Goal: Task Accomplishment & Management: Manage account settings

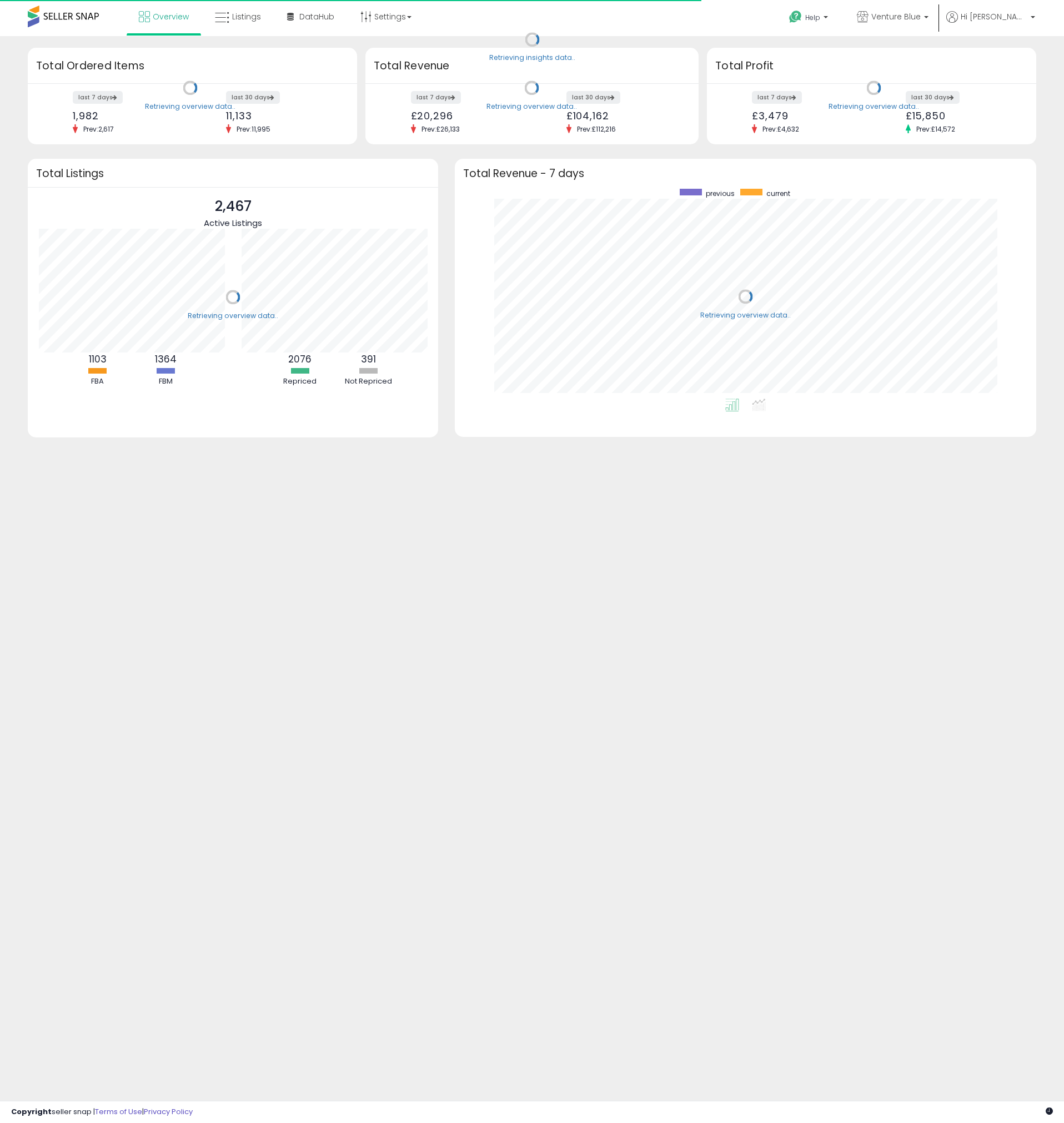
scroll to position [210, 559]
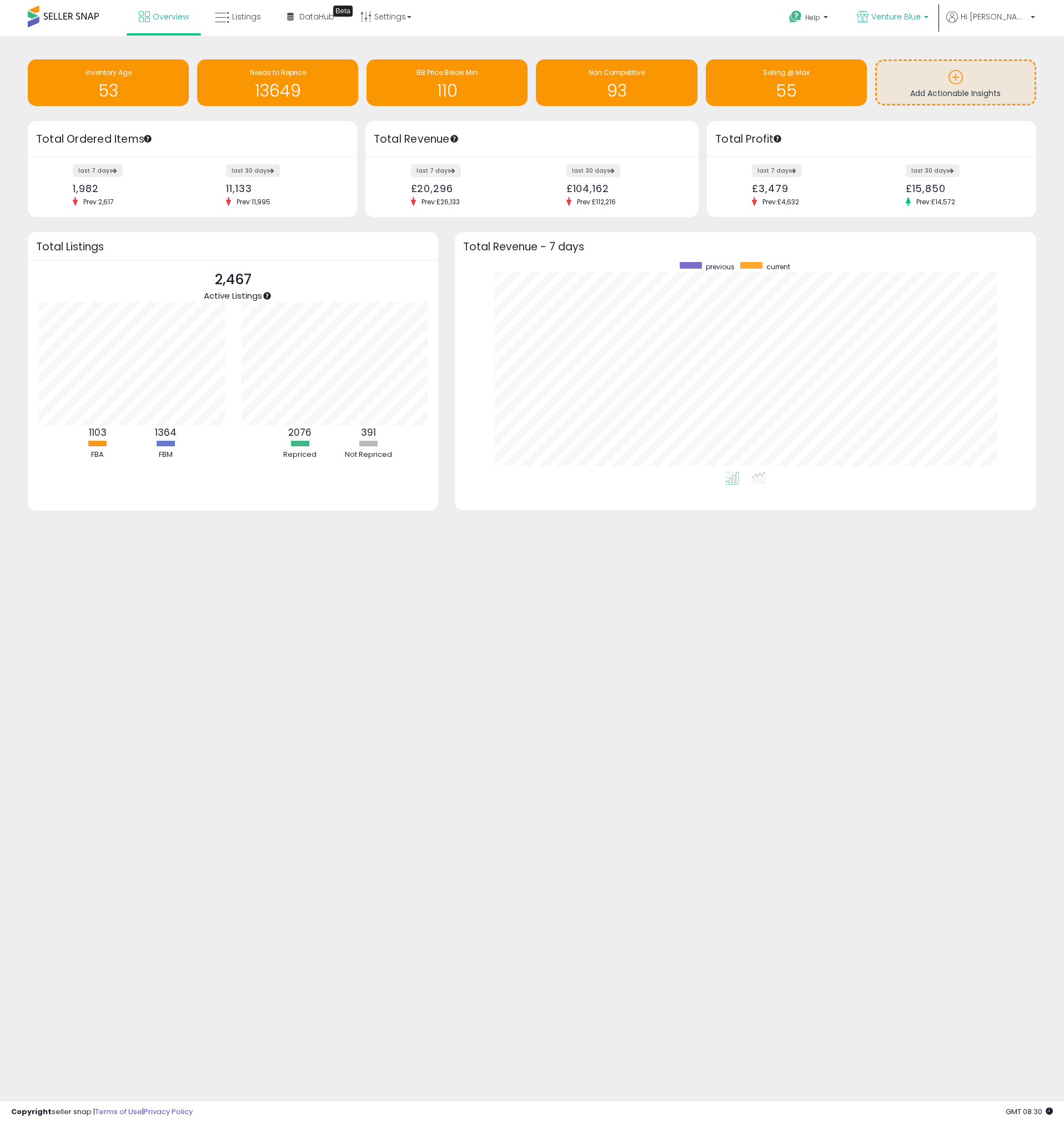
click at [935, 9] on link "Venture Blue" at bounding box center [892, 18] width 88 height 36
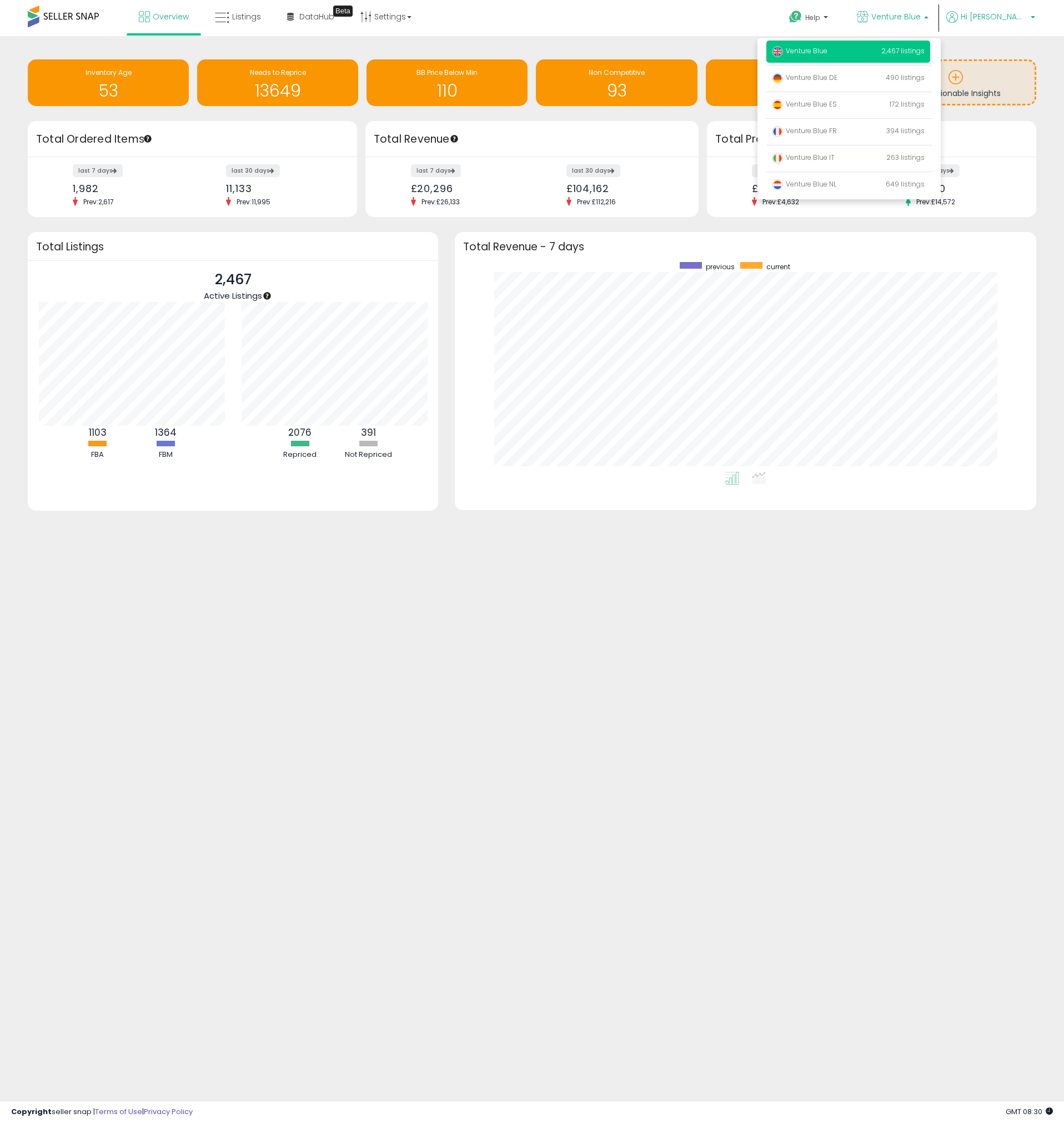
click at [1005, 13] on span "Hi [PERSON_NAME]" at bounding box center [993, 17] width 66 height 11
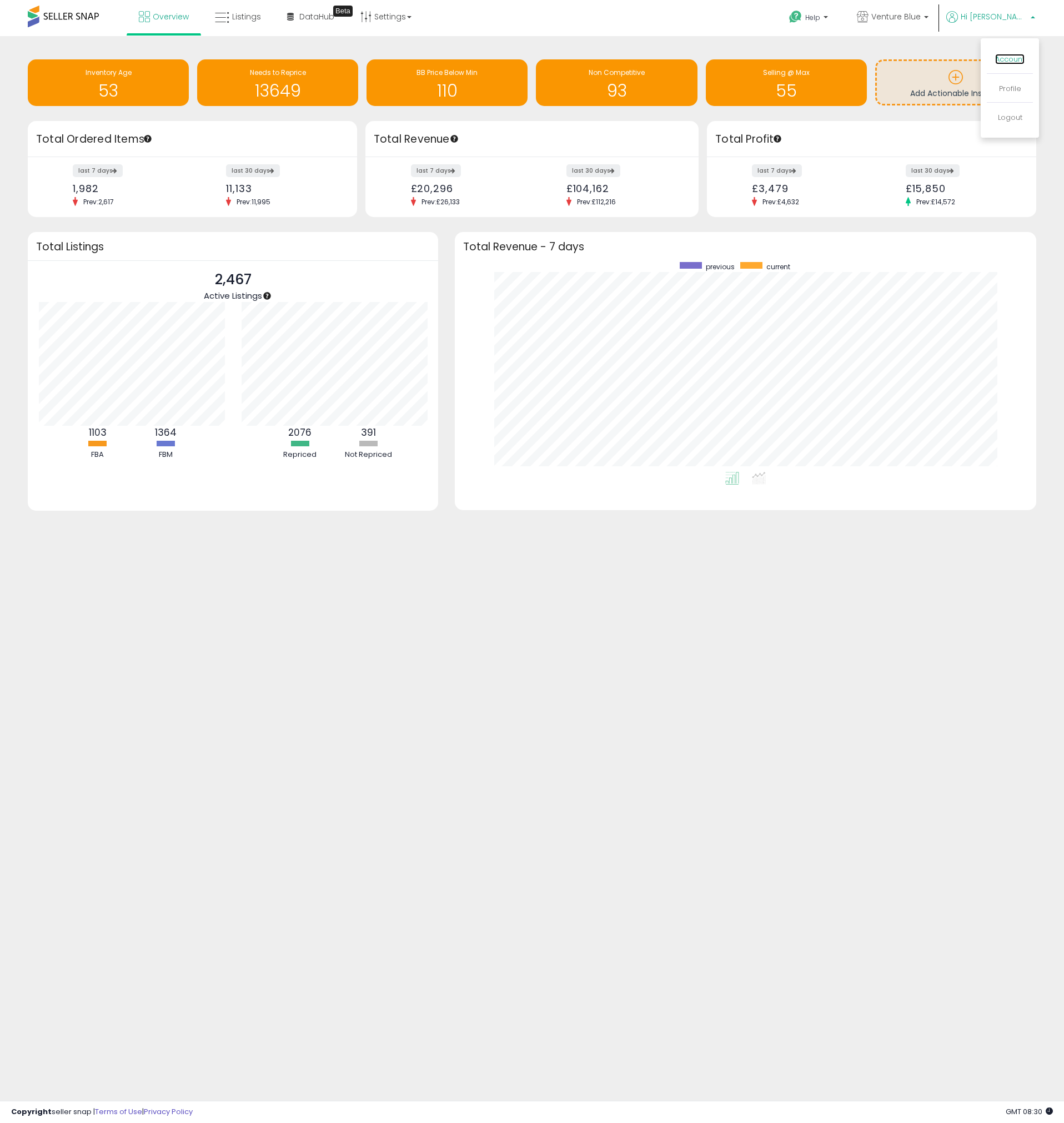
click at [1008, 61] on link "Account" at bounding box center [1010, 59] width 29 height 10
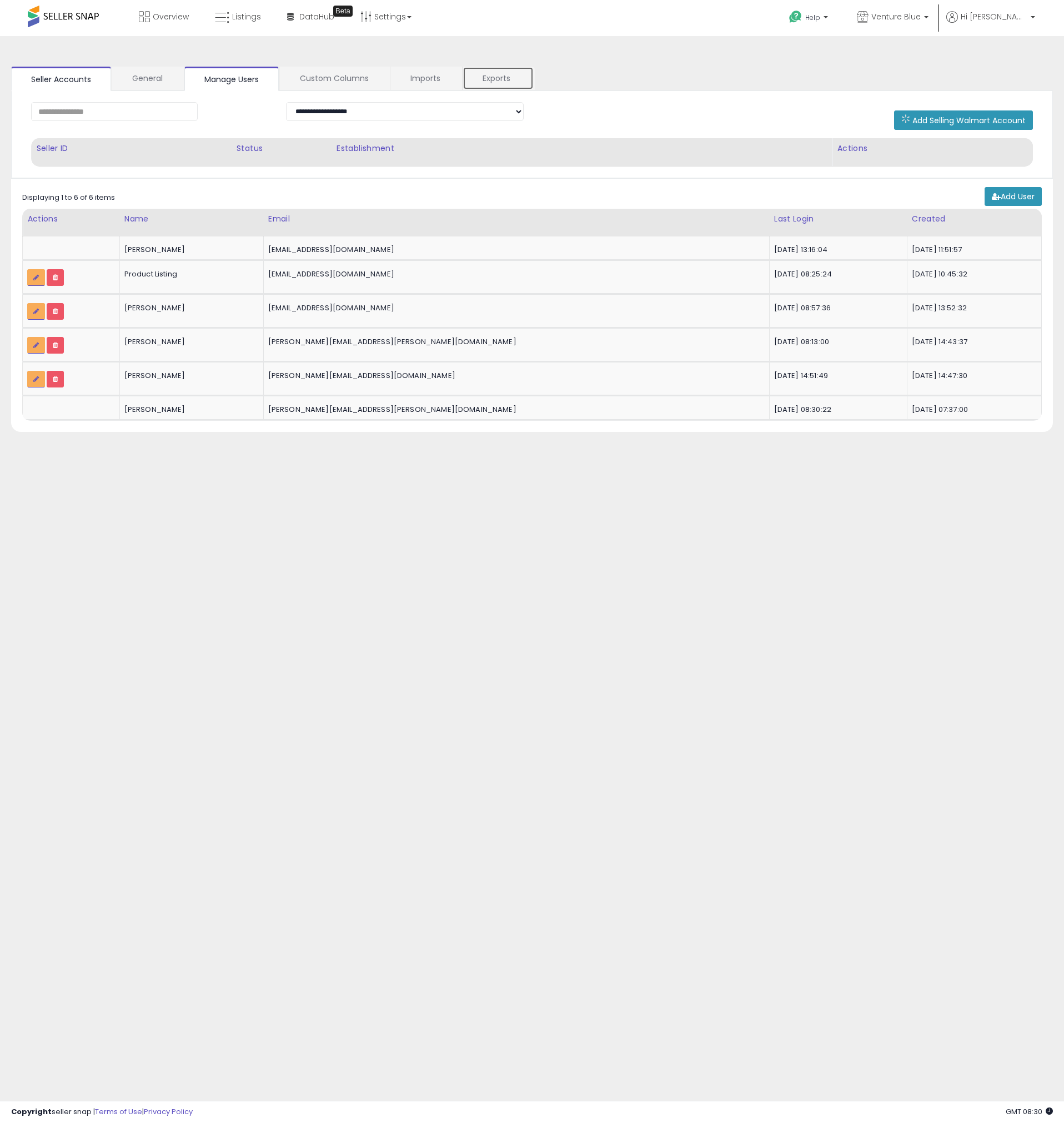
click at [524, 75] on link "Exports" at bounding box center [498, 77] width 71 height 23
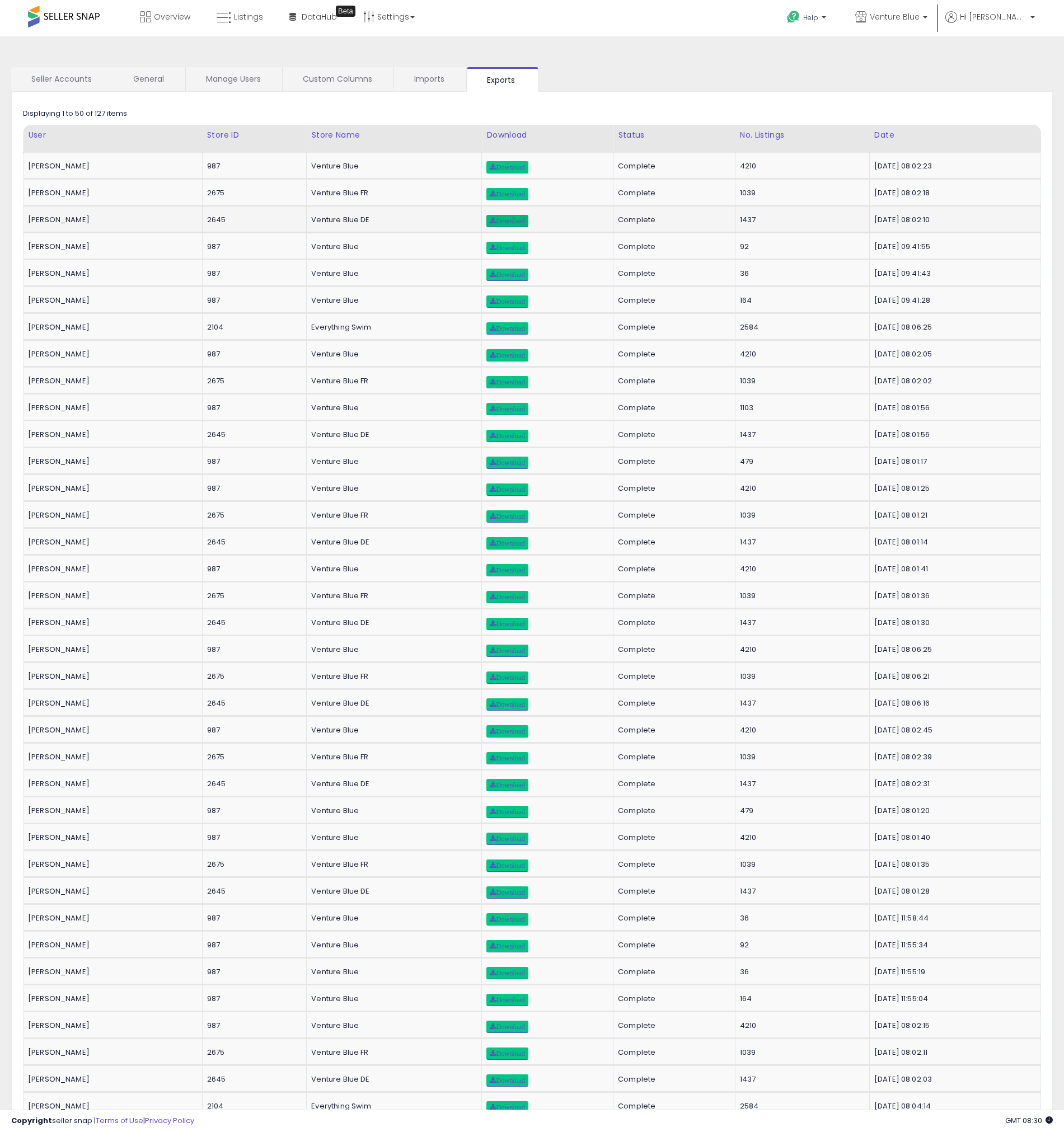
click at [494, 224] on span "Download" at bounding box center [507, 221] width 34 height 7
drag, startPoint x: 483, startPoint y: 167, endPoint x: 468, endPoint y: 141, distance: 30.0
click at [490, 167] on span "Download" at bounding box center [507, 167] width 34 height 7
